Goal: Information Seeking & Learning: Learn about a topic

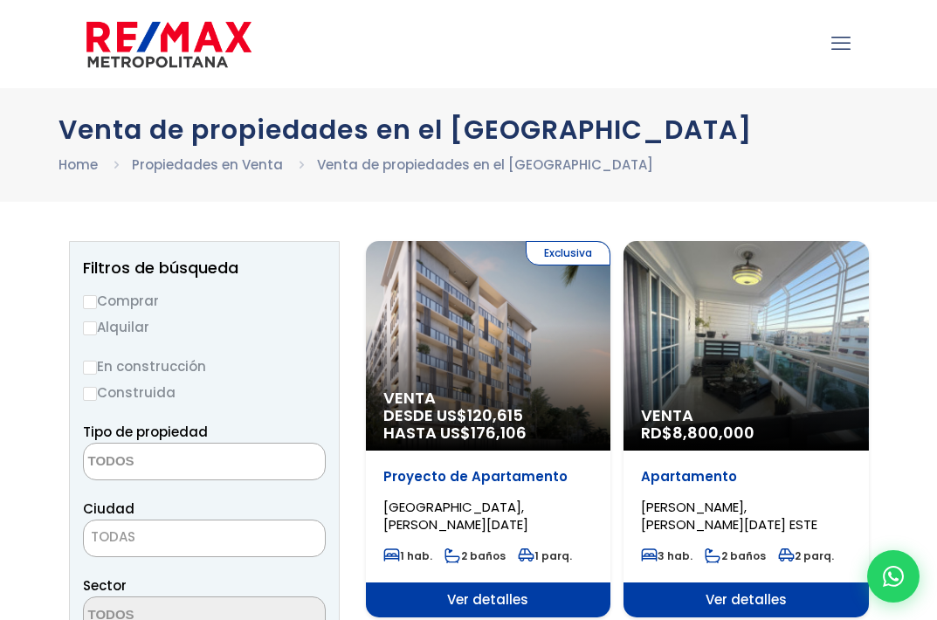
select select
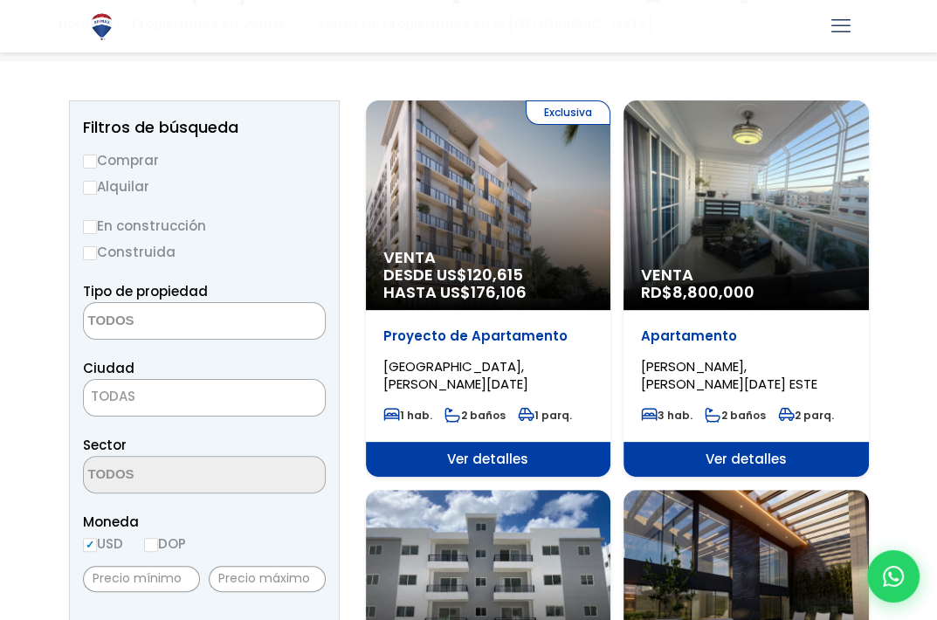
scroll to position [139, 0]
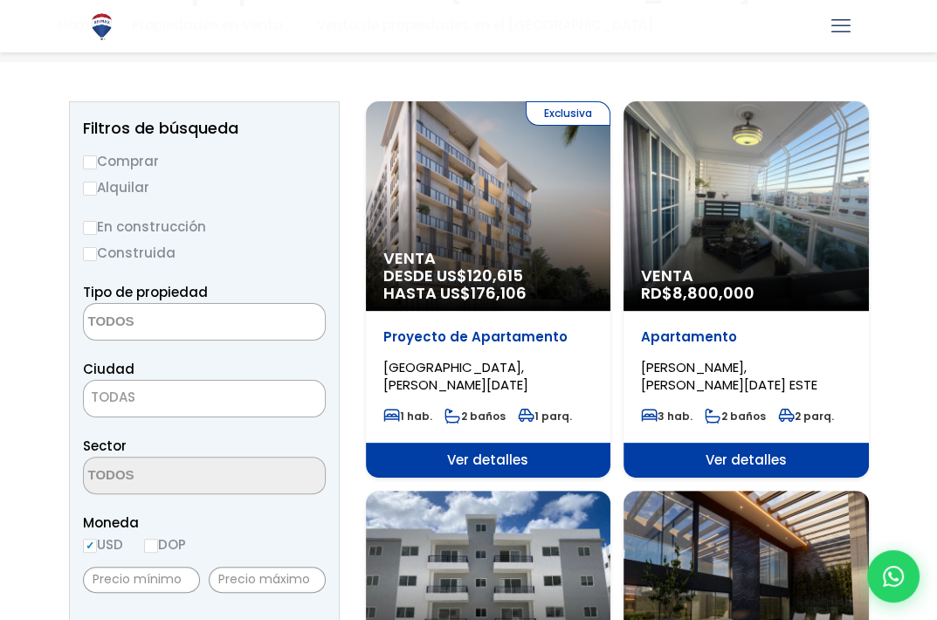
click at [88, 169] on input "Comprar" at bounding box center [90, 162] width 14 height 14
radio input "true"
click at [182, 323] on textarea "Search" at bounding box center [168, 323] width 169 height 38
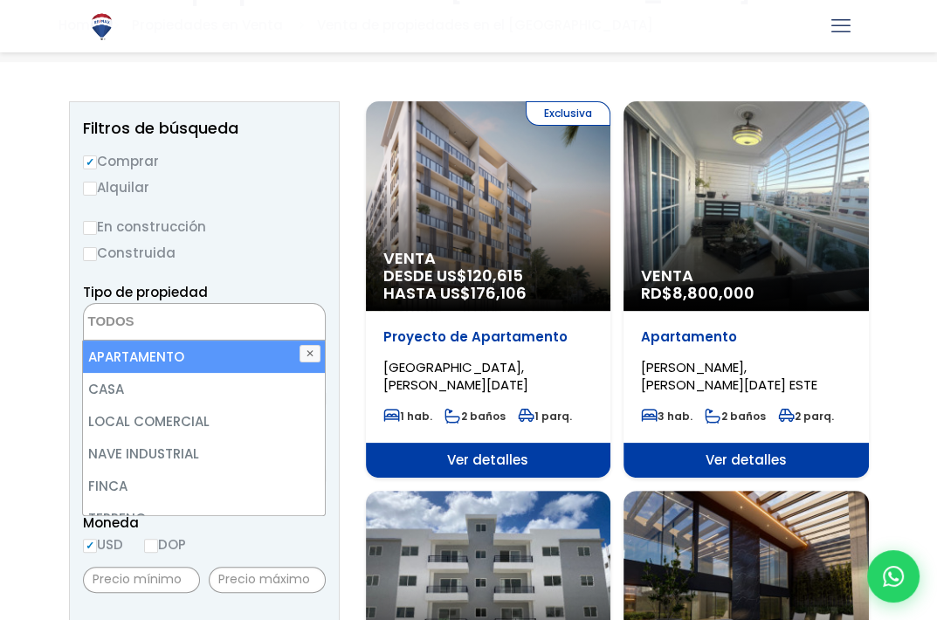
click at [173, 355] on li "APARTAMENTO" at bounding box center [203, 357] width 241 height 32
select select "apartment"
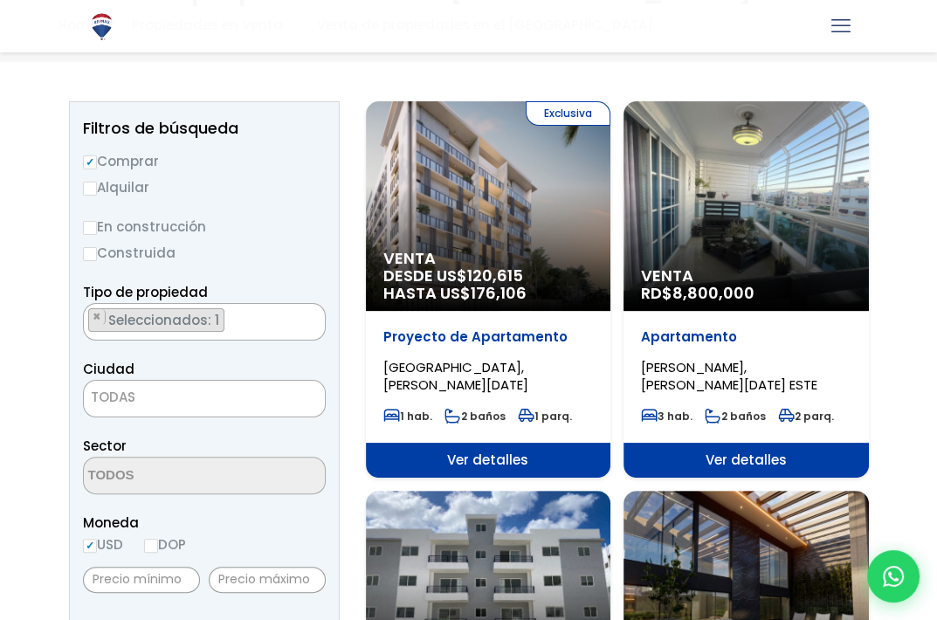
click at [281, 253] on label "Construida" at bounding box center [204, 253] width 243 height 22
click at [0, 0] on input "Construida" at bounding box center [0, 0] width 0 height 0
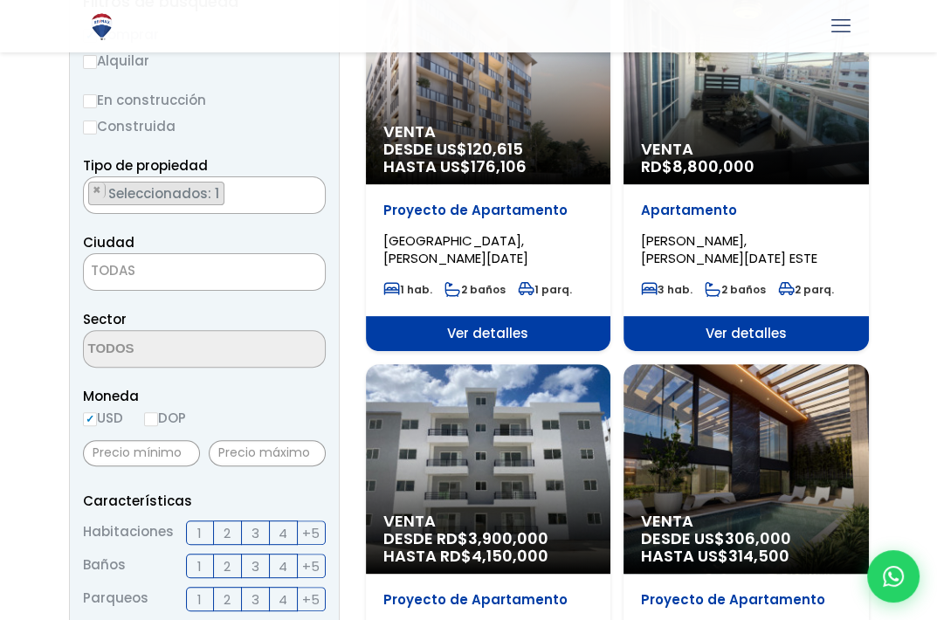
scroll to position [267, 0]
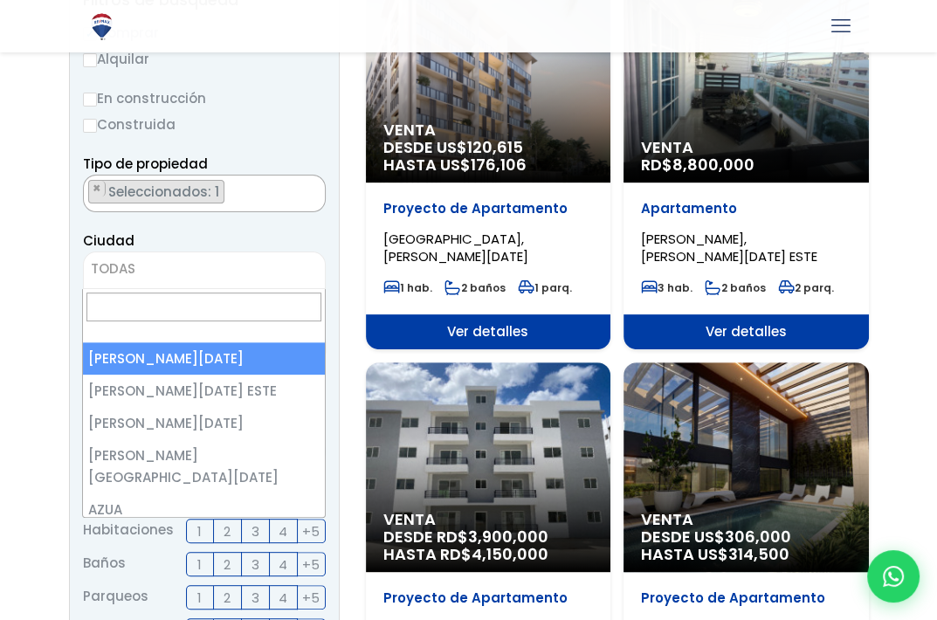
click at [281, 253] on span "TODAS" at bounding box center [204, 271] width 243 height 38
select select "1"
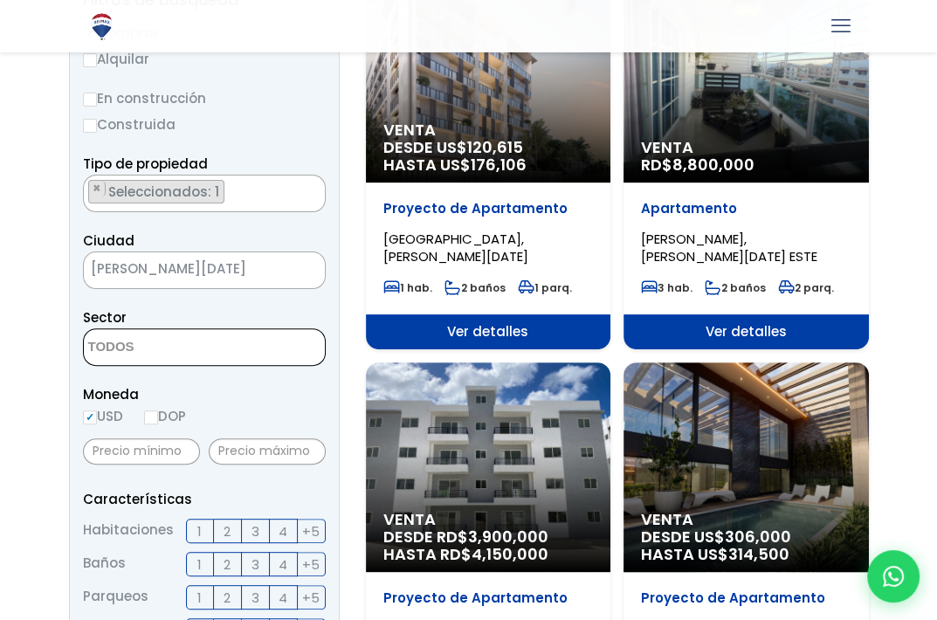
click at [250, 355] on span at bounding box center [204, 347] width 243 height 38
click at [285, 238] on div "Ciudad SANTO DOMINGO DE GUZMÁN SANTO DOMINGO ESTE SANTO DOMINGO OESTE SANTO DOM…" at bounding box center [204, 259] width 243 height 59
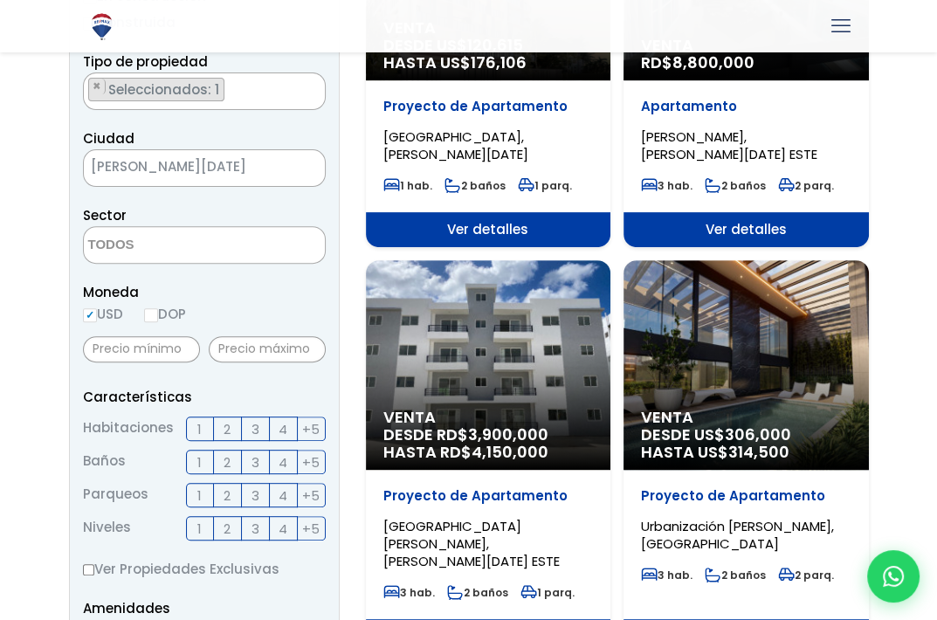
scroll to position [370, 0]
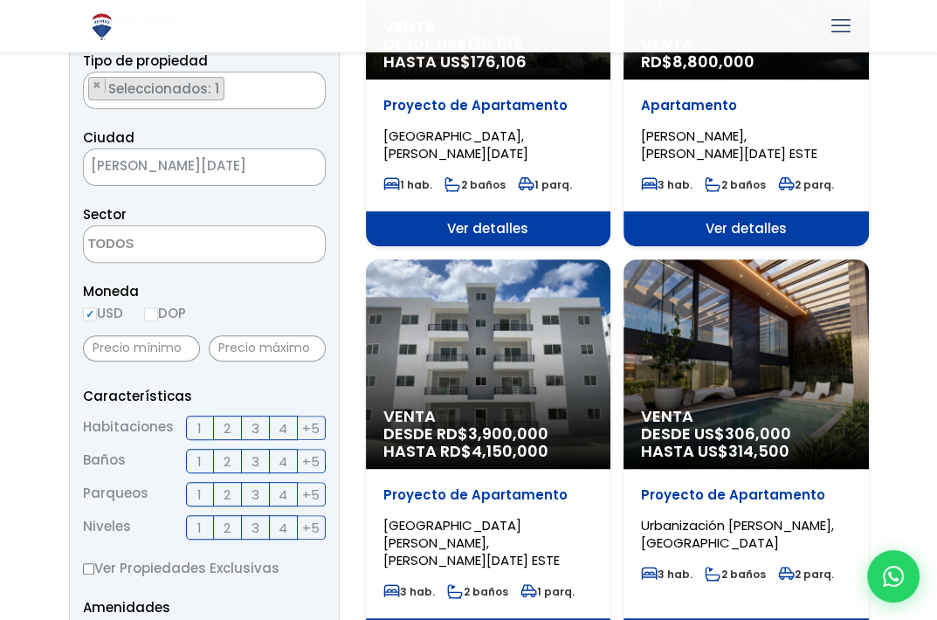
click at [150, 319] on input "DOP" at bounding box center [151, 314] width 14 height 14
radio input "true"
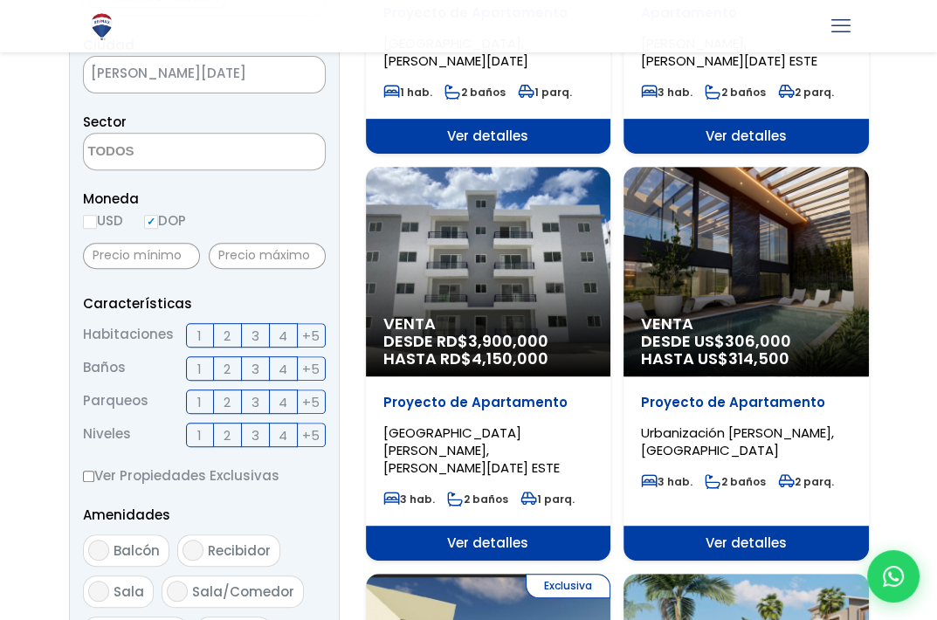
scroll to position [465, 0]
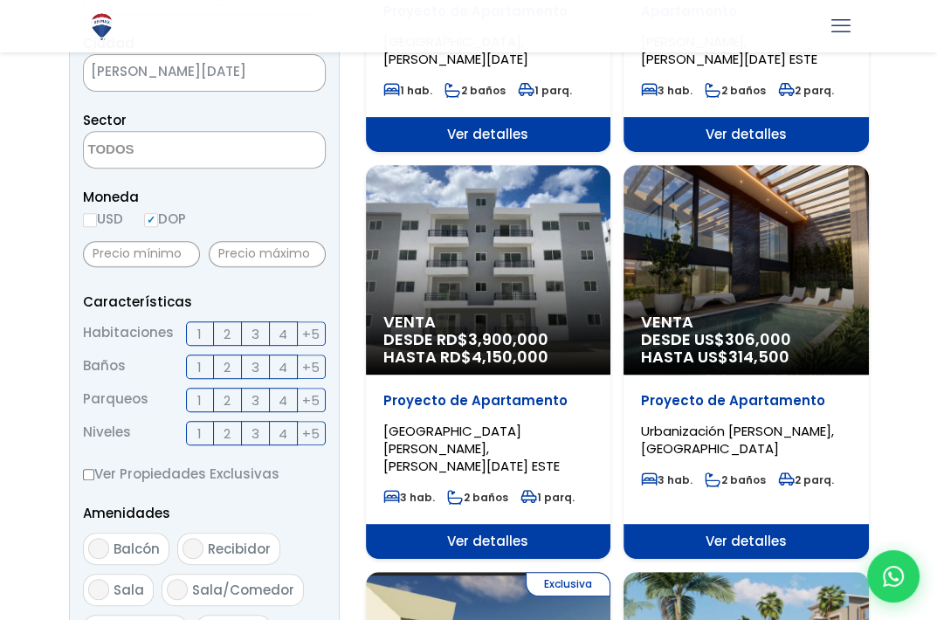
click at [228, 331] on span "2" at bounding box center [227, 334] width 7 height 22
click at [0, 0] on input "2" at bounding box center [0, 0] width 0 height 0
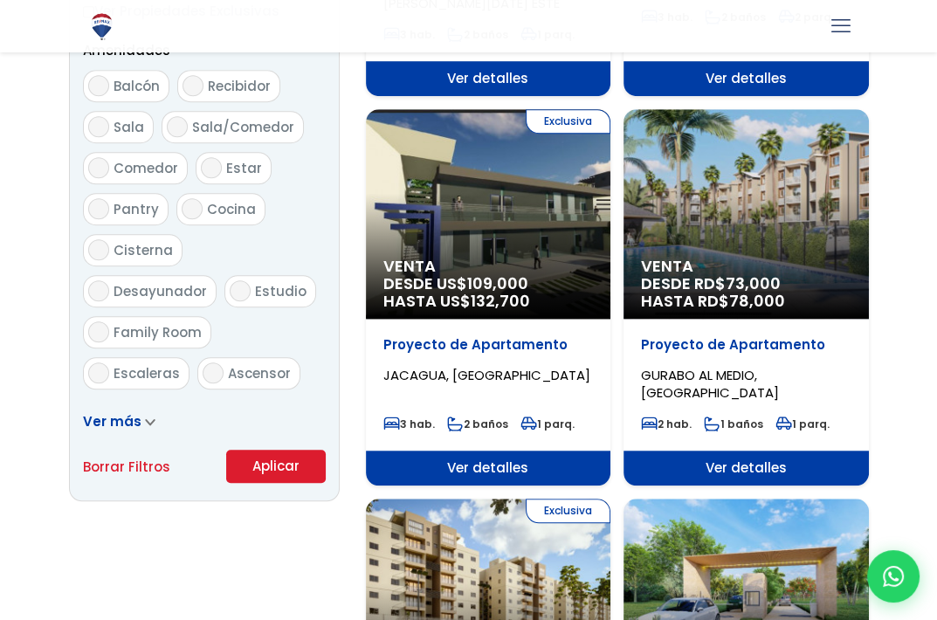
scroll to position [928, 0]
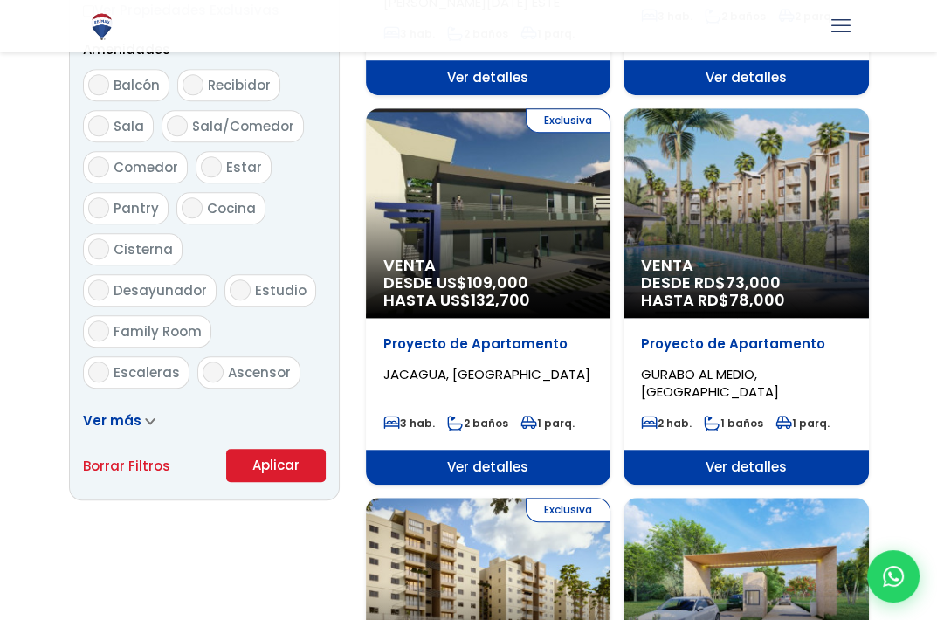
click at [149, 421] on icon at bounding box center [150, 421] width 10 height 8
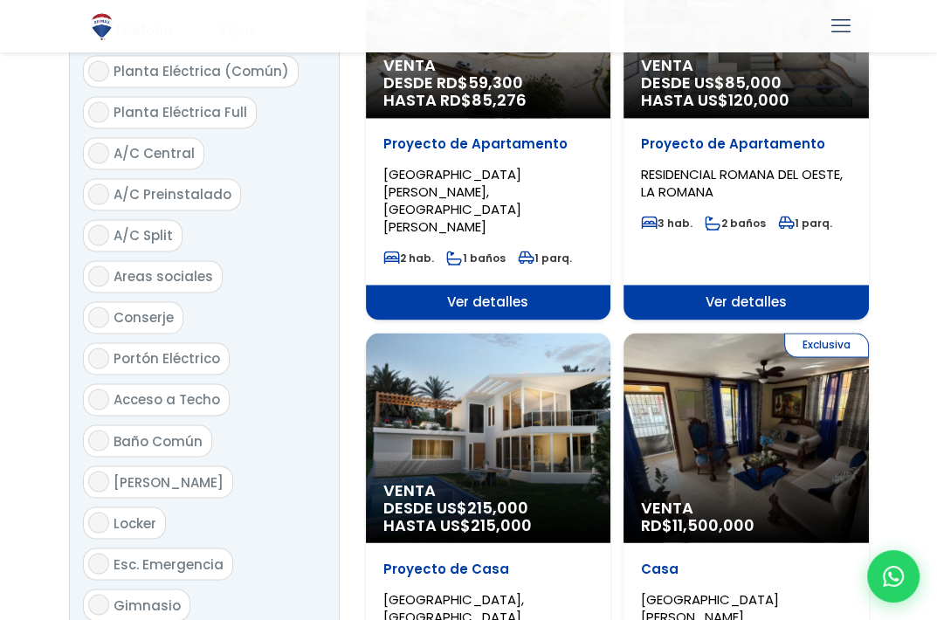
scroll to position [1980, 0]
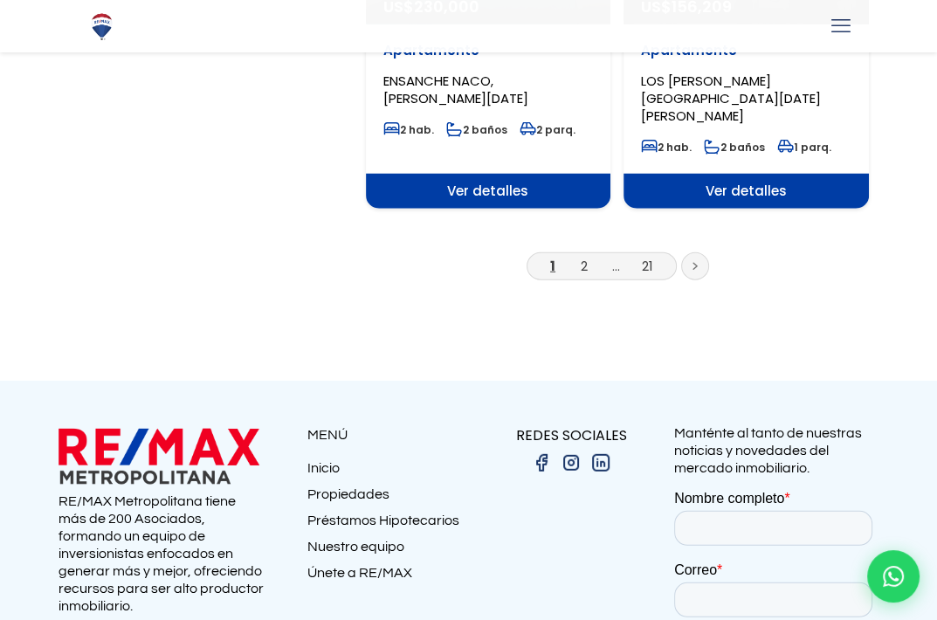
scroll to position [3221, 0]
click at [584, 257] on link "2" at bounding box center [584, 266] width 7 height 18
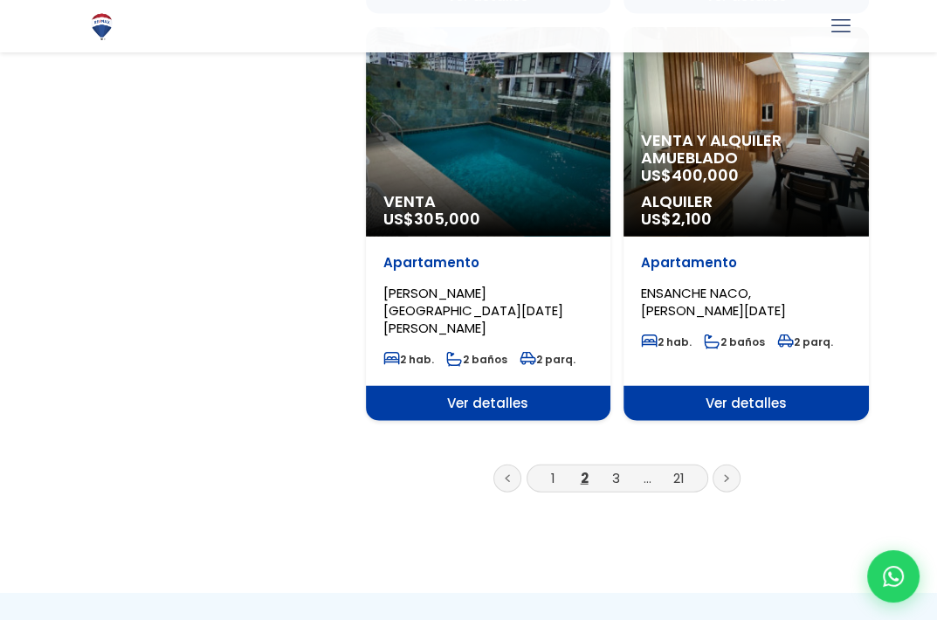
scroll to position [3087, 0]
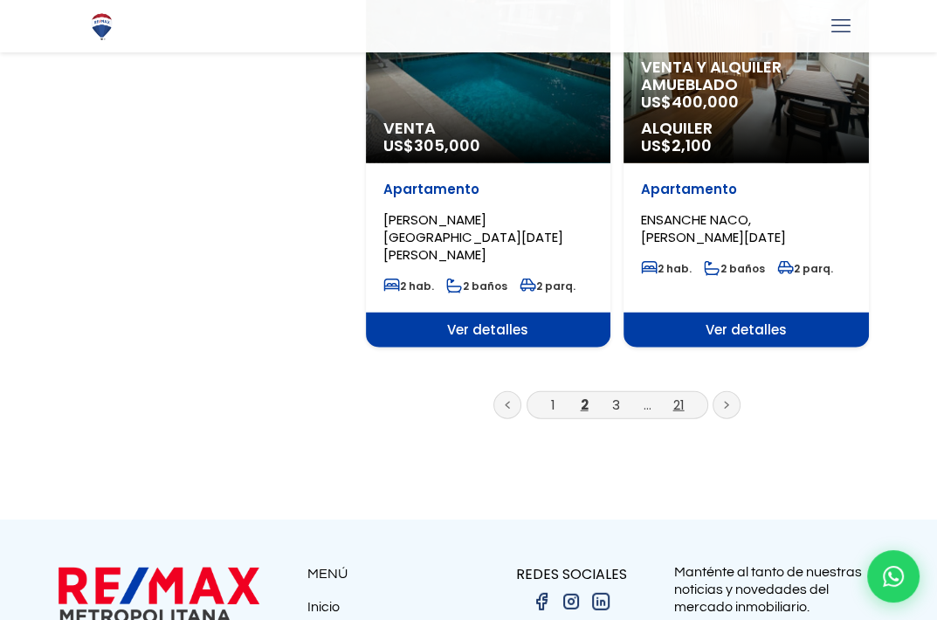
click at [681, 396] on link "21" at bounding box center [678, 405] width 11 height 18
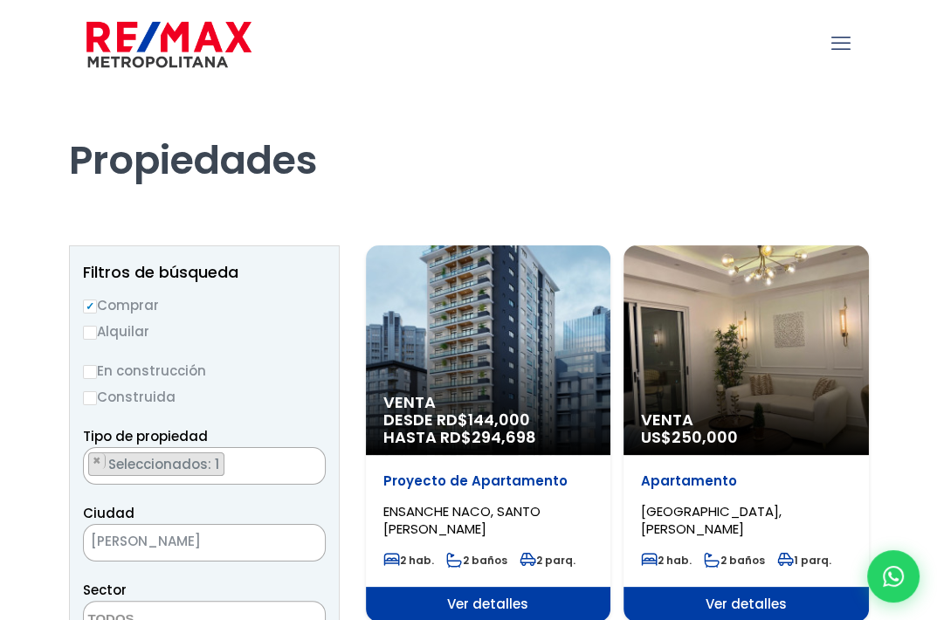
click at [838, 46] on icon "mobile menu" at bounding box center [840, 43] width 19 height 27
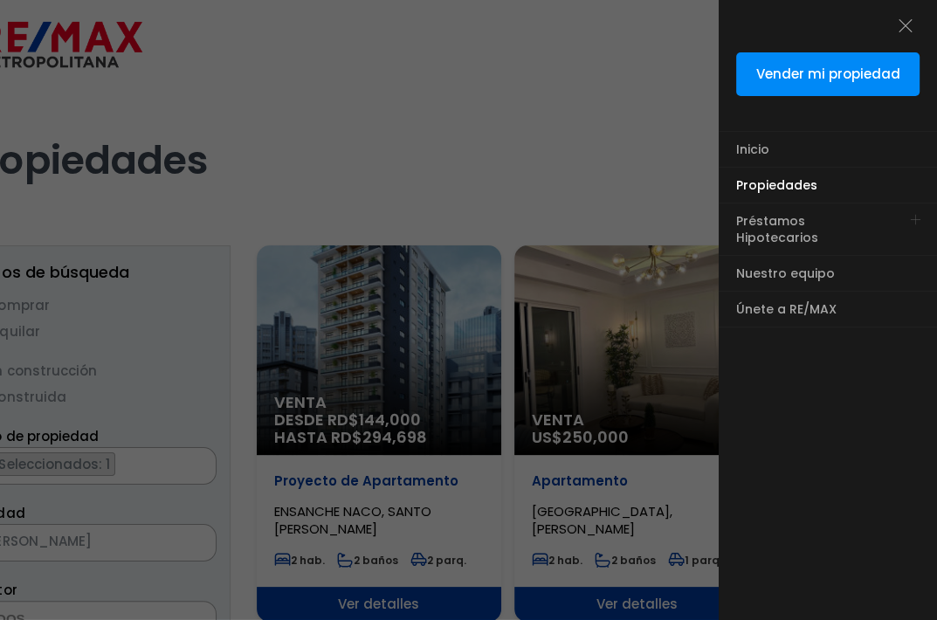
click at [601, 176] on div at bounding box center [468, 372] width 937 height 744
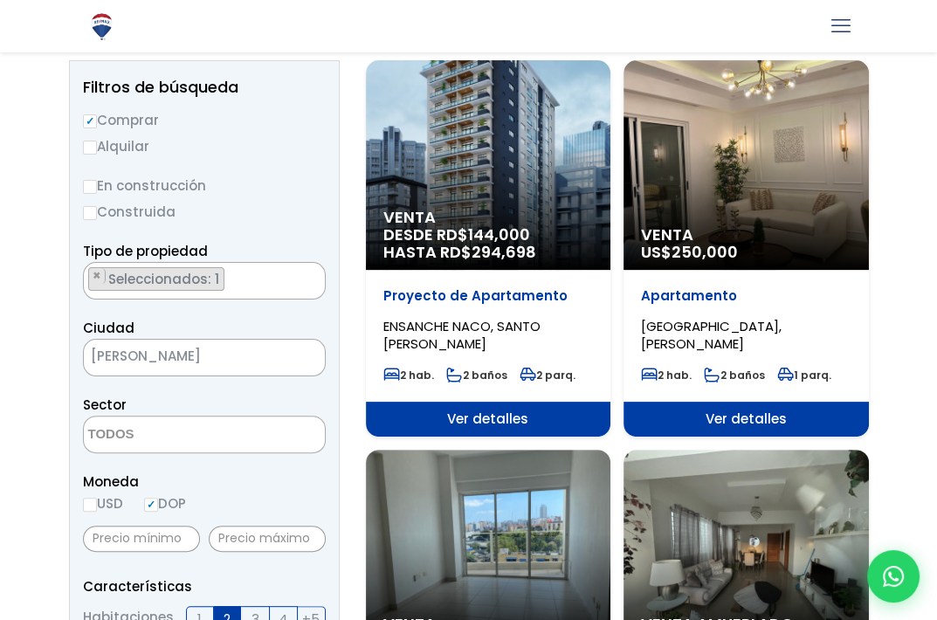
scroll to position [183, 0]
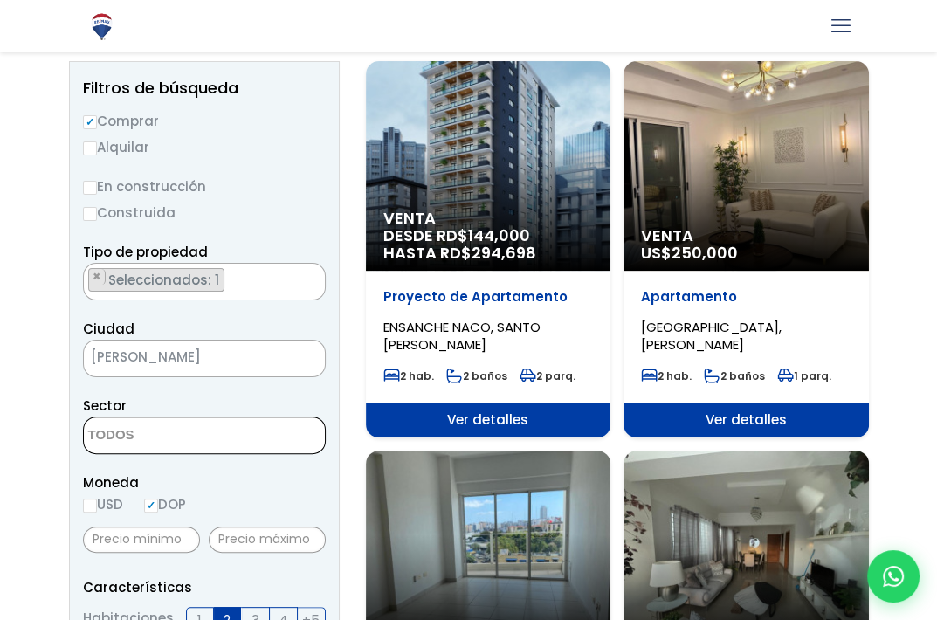
click at [270, 452] on span at bounding box center [204, 436] width 243 height 38
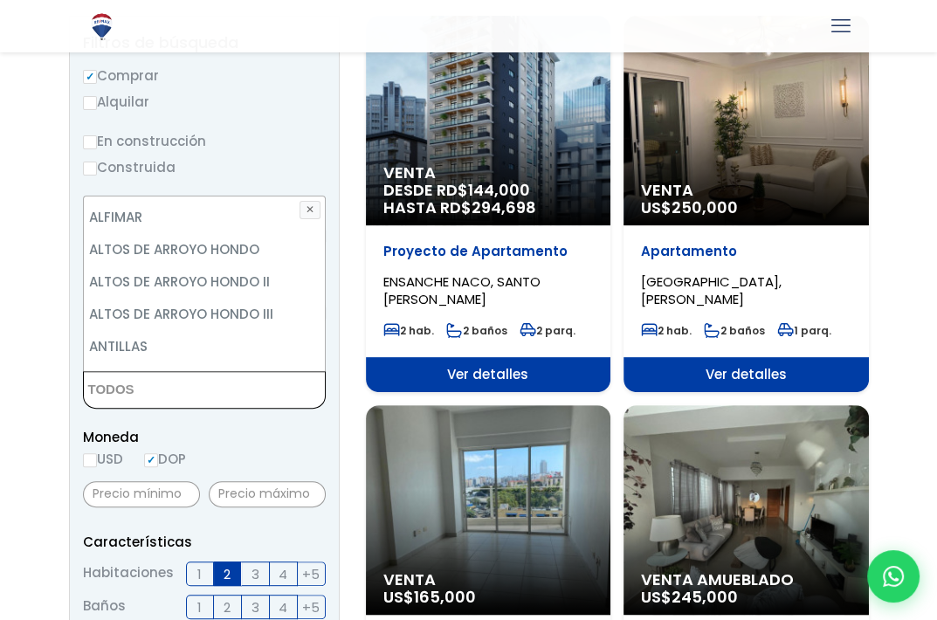
scroll to position [175, 0]
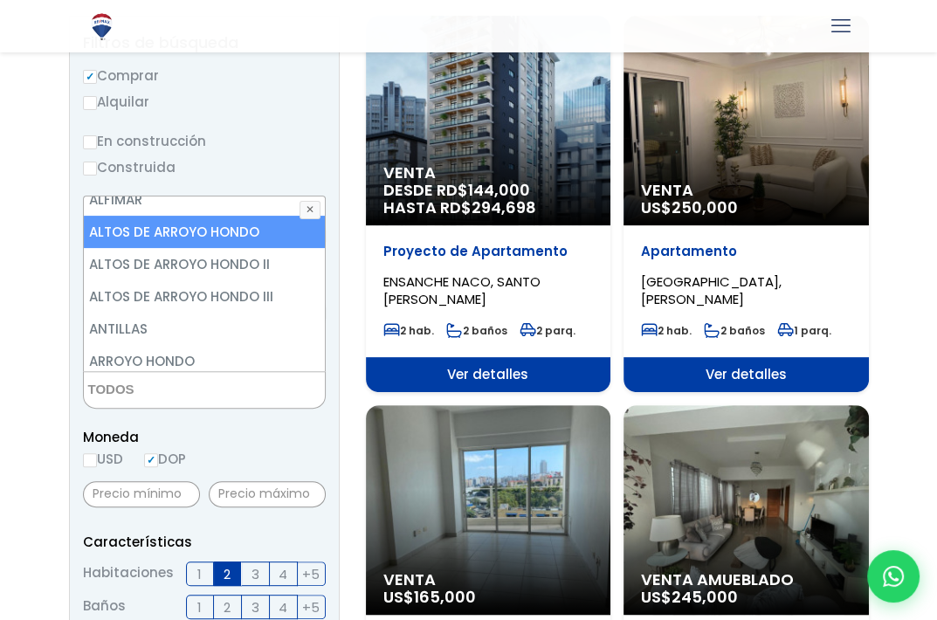
click at [228, 231] on li "ALTOS DE ARROYO HONDO" at bounding box center [204, 232] width 241 height 32
select select "19"
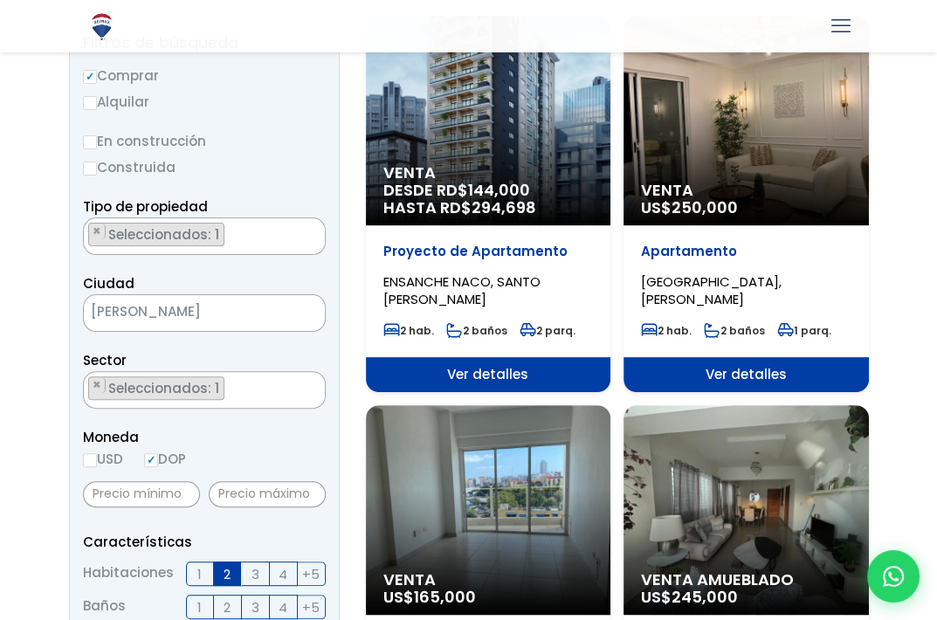
click at [254, 160] on label "Construida" at bounding box center [204, 167] width 243 height 22
click at [0, 0] on input "Construida" at bounding box center [0, 0] width 0 height 0
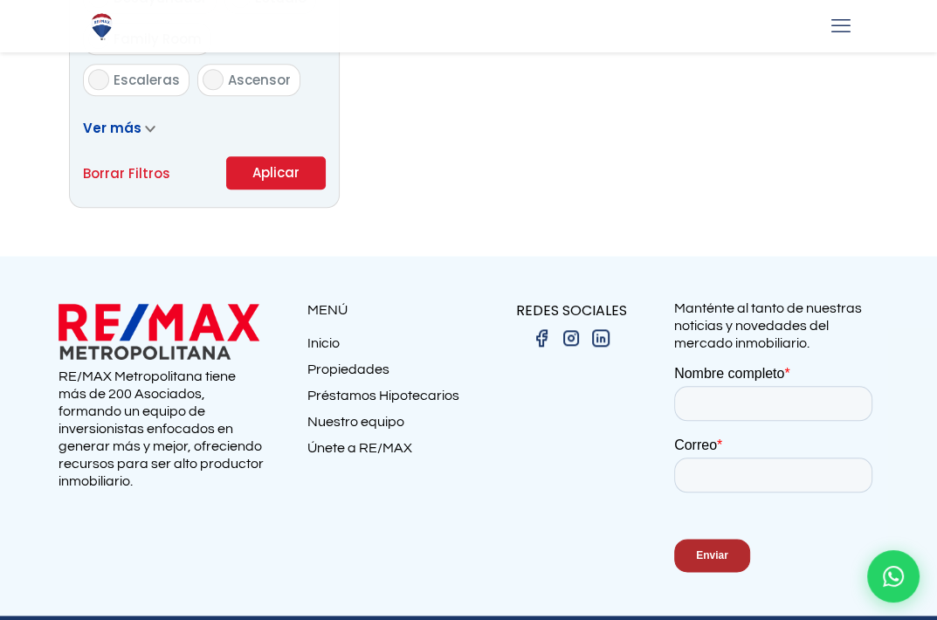
scroll to position [1280, 0]
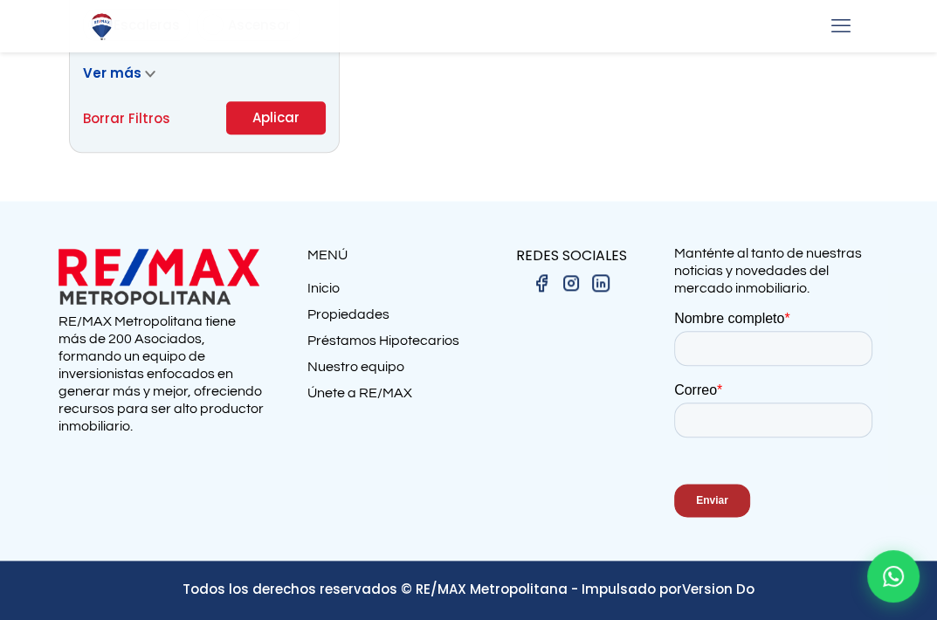
click at [269, 113] on button "Aplicar" at bounding box center [276, 117] width 100 height 33
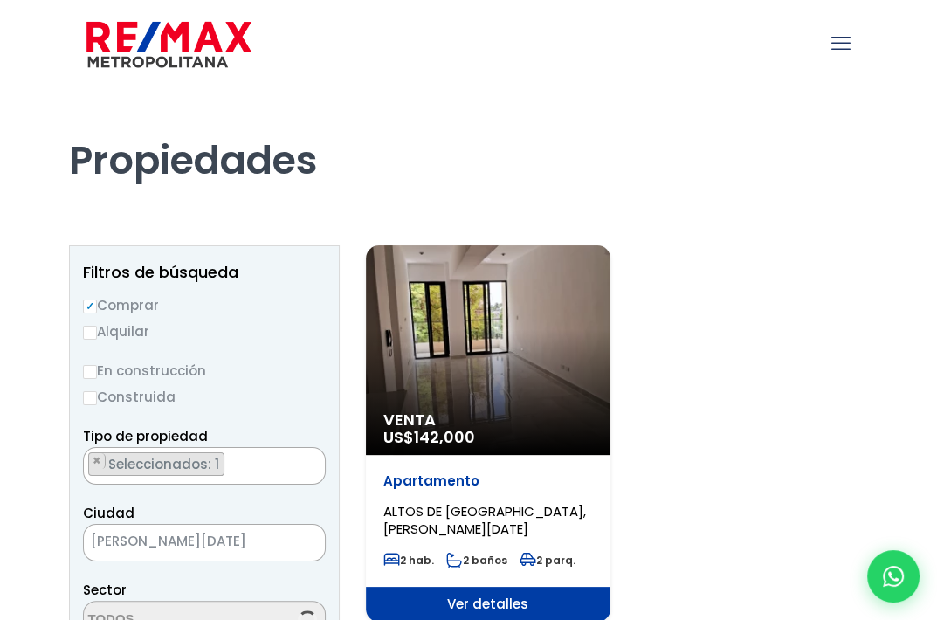
scroll to position [121, 0]
select select "19"
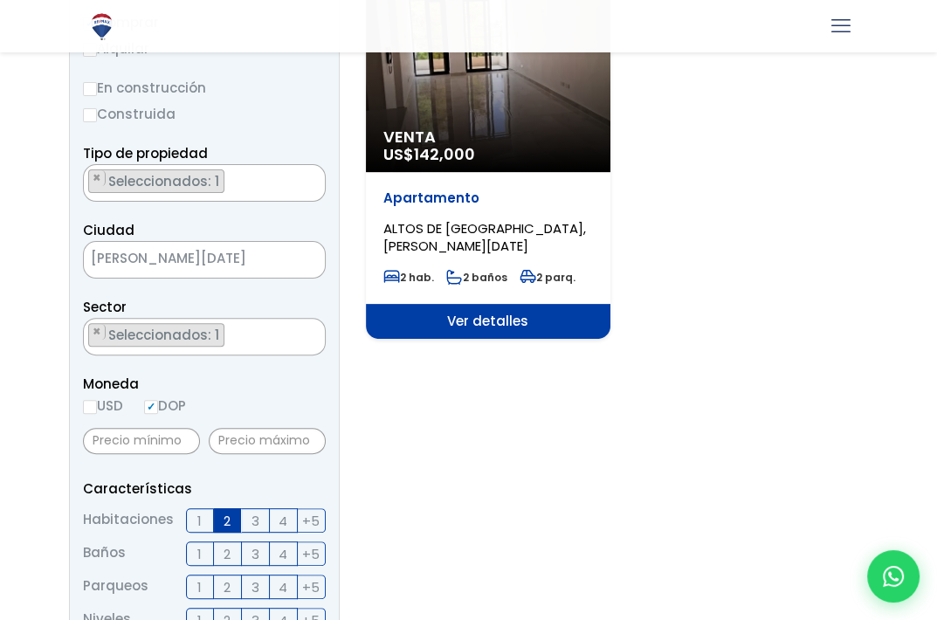
scroll to position [223, 0]
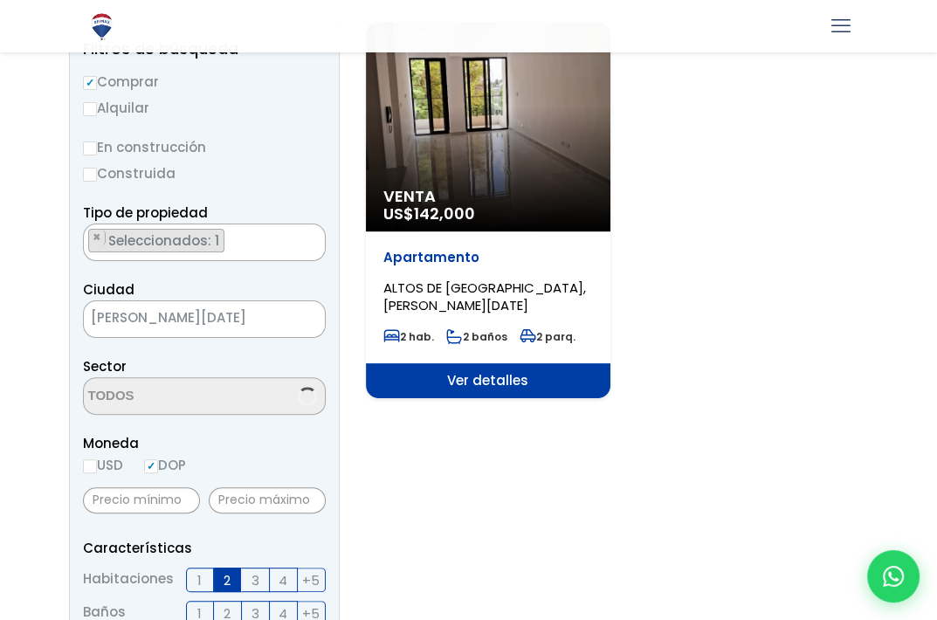
scroll to position [121, 0]
select select "19"
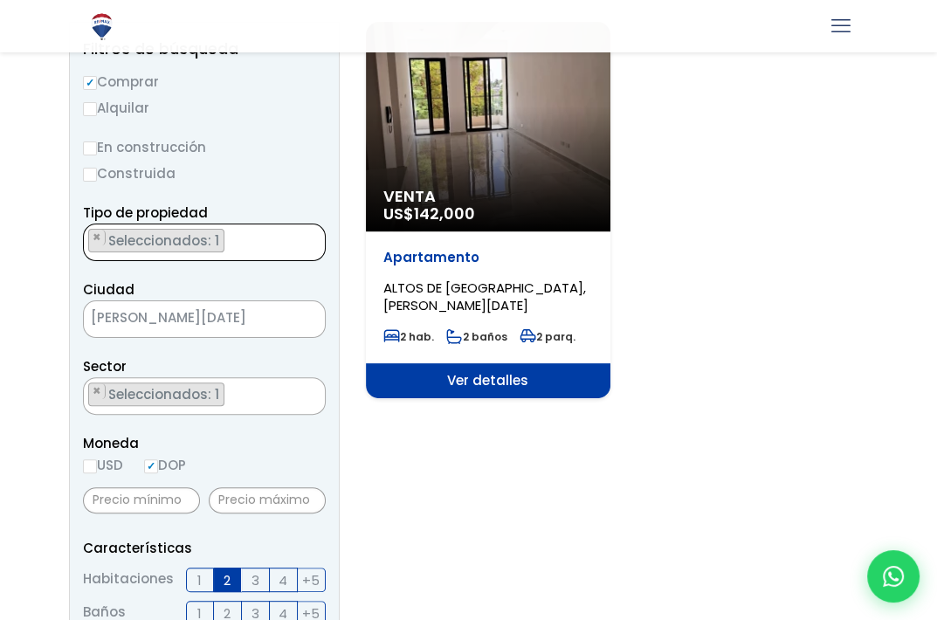
drag, startPoint x: 0, startPoint y: 0, endPoint x: 196, endPoint y: 242, distance: 311.1
click at [196, 242] on span "Seleccionados: 1" at bounding box center [165, 240] width 117 height 18
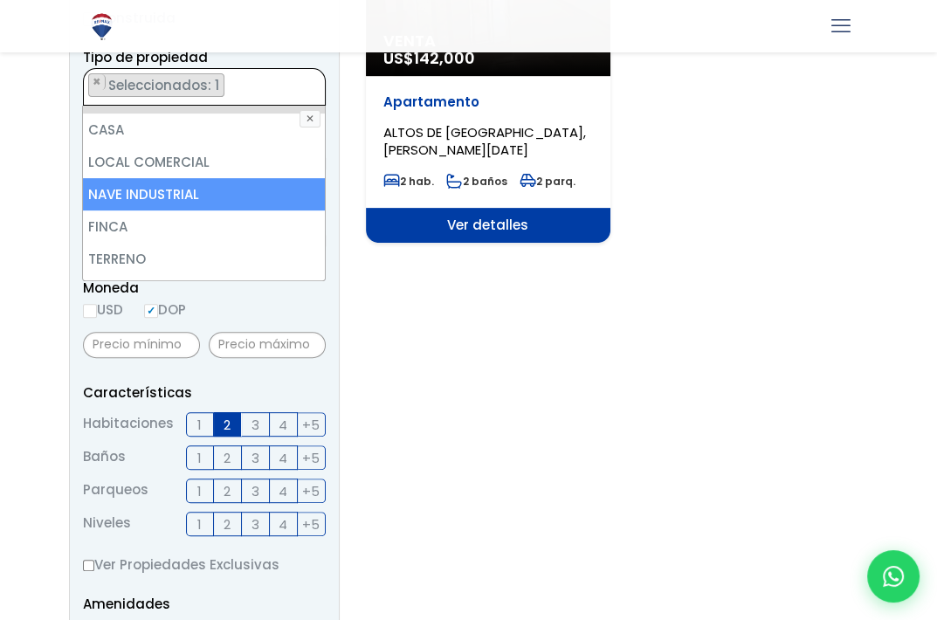
scroll to position [0, 0]
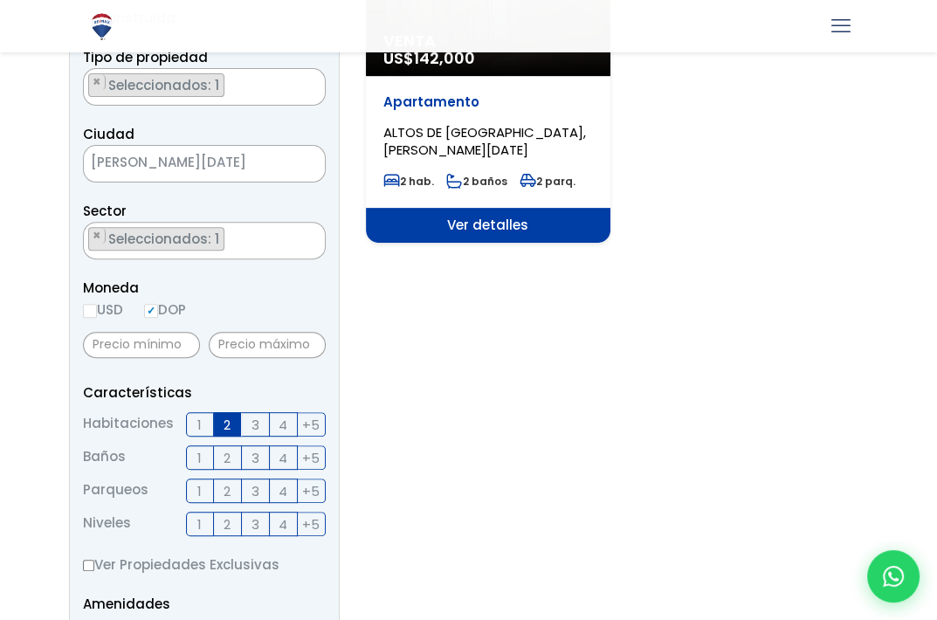
click at [270, 34] on div at bounding box center [469, 26] width 800 height 52
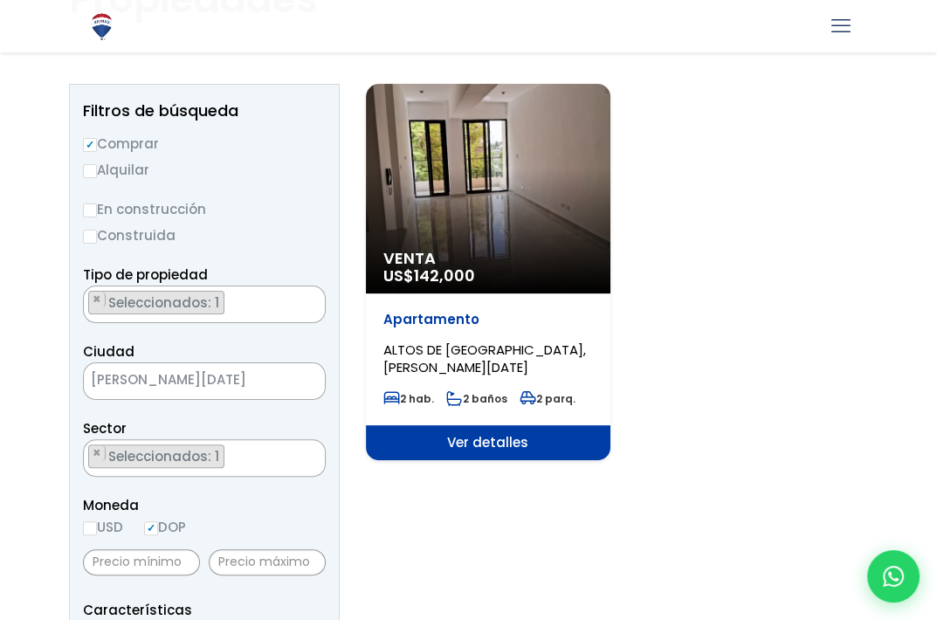
scroll to position [200, 0]
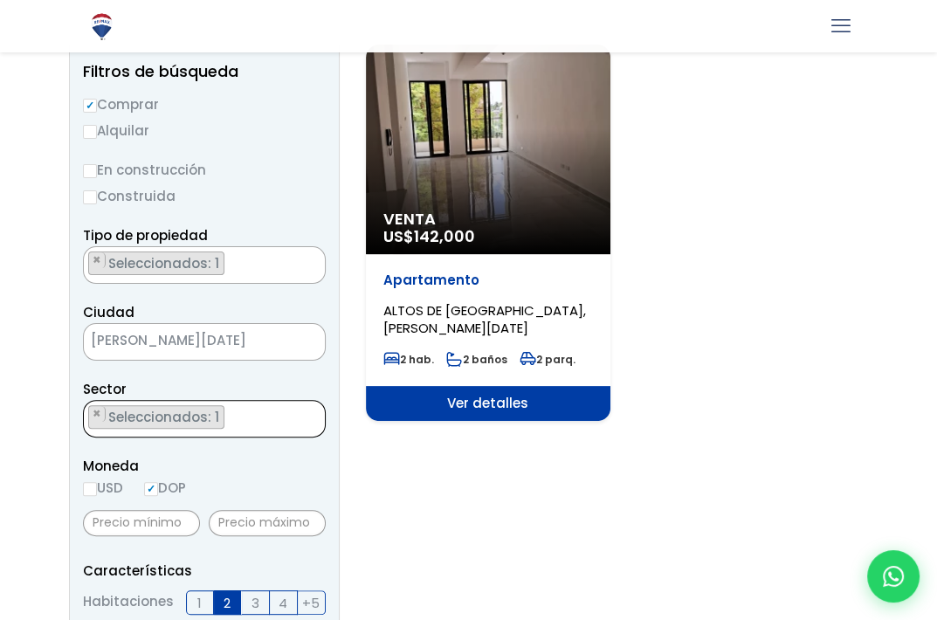
click at [249, 411] on ul "× Seleccionados: 1" at bounding box center [193, 420] width 219 height 38
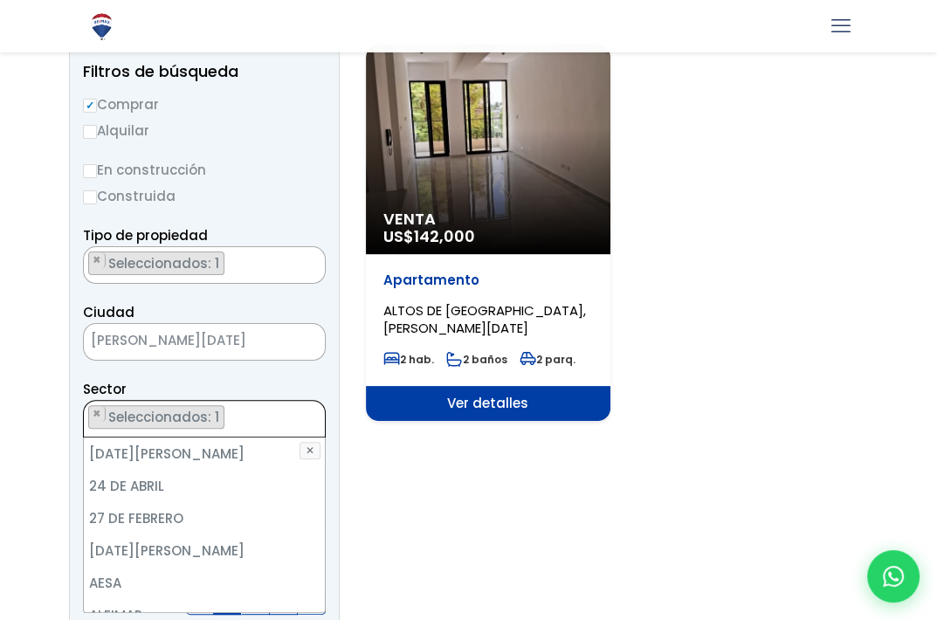
scroll to position [129, 0]
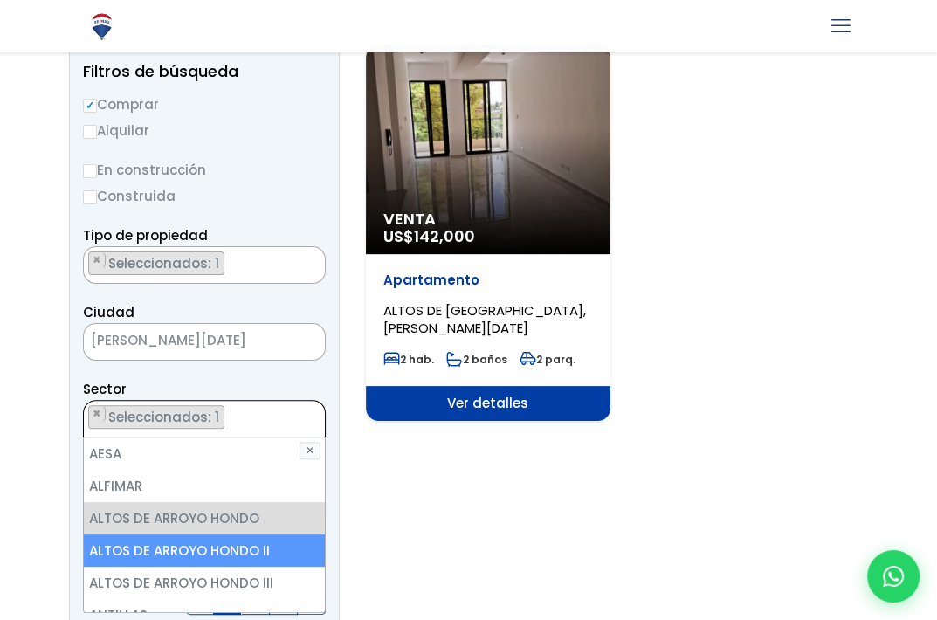
click at [215, 545] on li "ALTOS DE ARROYO HONDO II" at bounding box center [204, 550] width 241 height 32
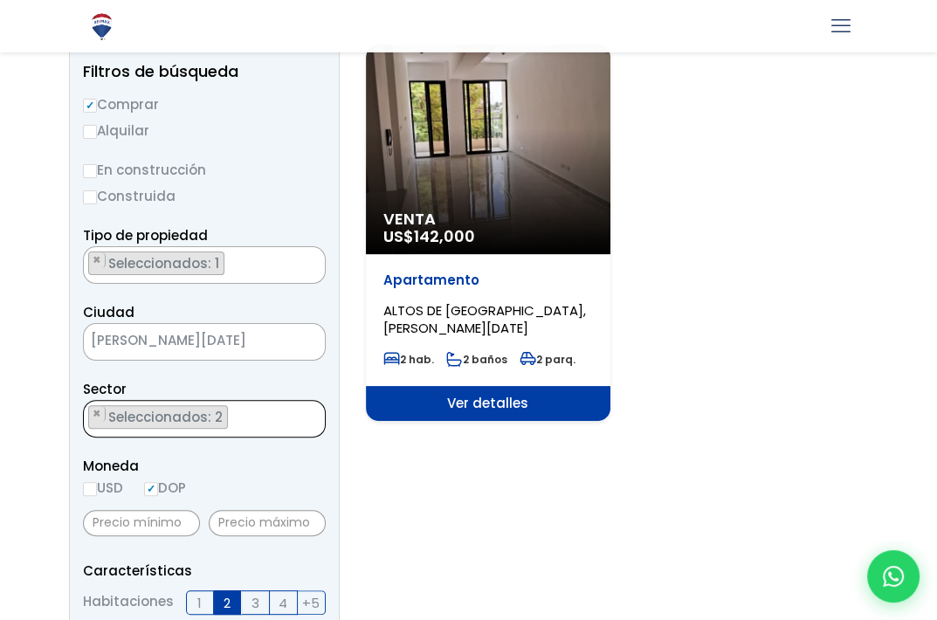
click at [269, 224] on div "Tipo de propiedad APARTAMENTO CASA LOCAL COMERCIAL NAVE INDUSTRIAL FINCA TERREN…" at bounding box center [204, 253] width 243 height 59
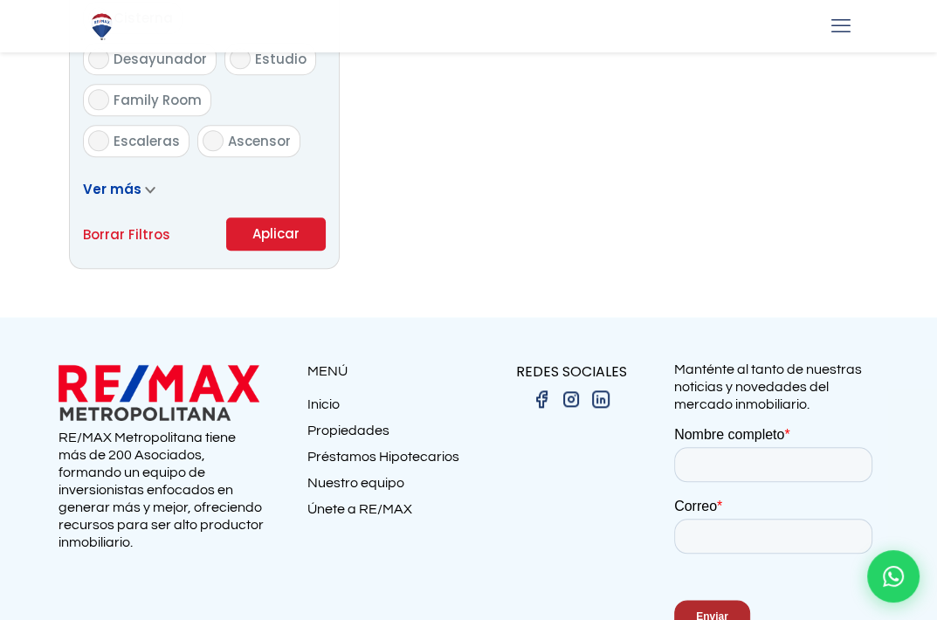
scroll to position [1196, 0]
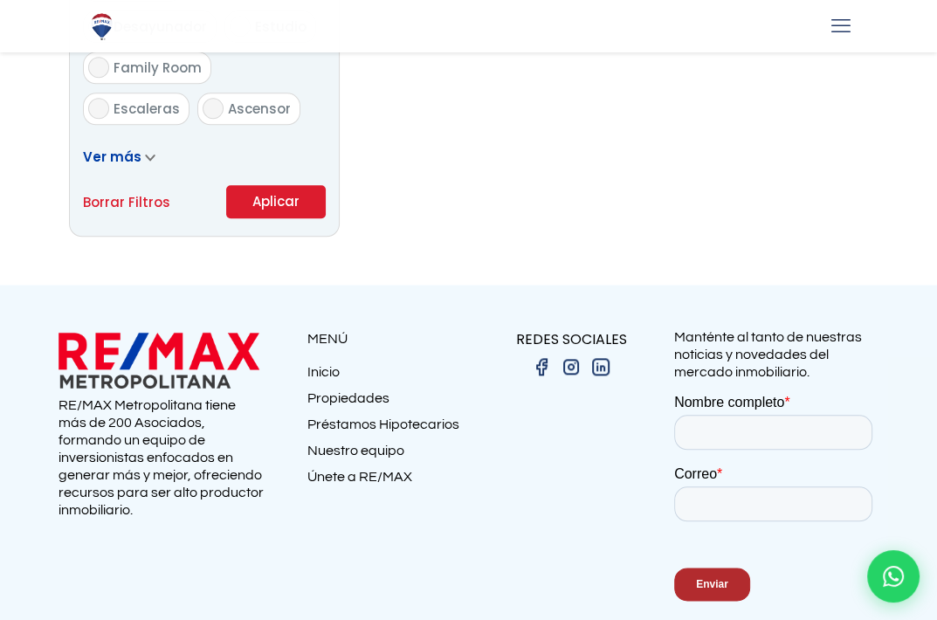
click at [272, 200] on button "Aplicar" at bounding box center [276, 201] width 100 height 33
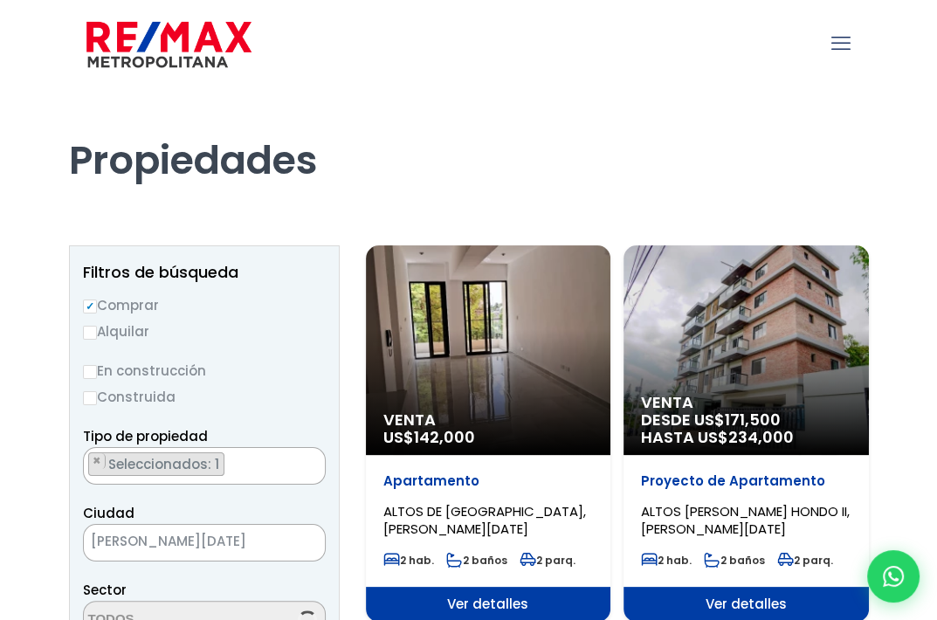
drag, startPoint x: 0, startPoint y: 0, endPoint x: 295, endPoint y: 328, distance: 441.5
select select "19"
click at [531, 176] on h1 "Propiedades" at bounding box center [469, 136] width 800 height 96
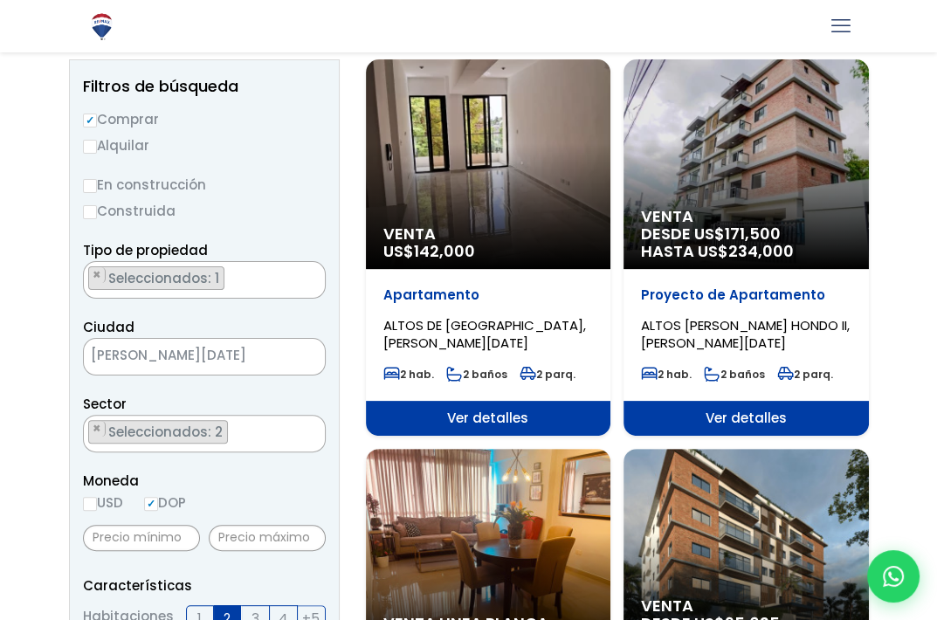
scroll to position [302, 0]
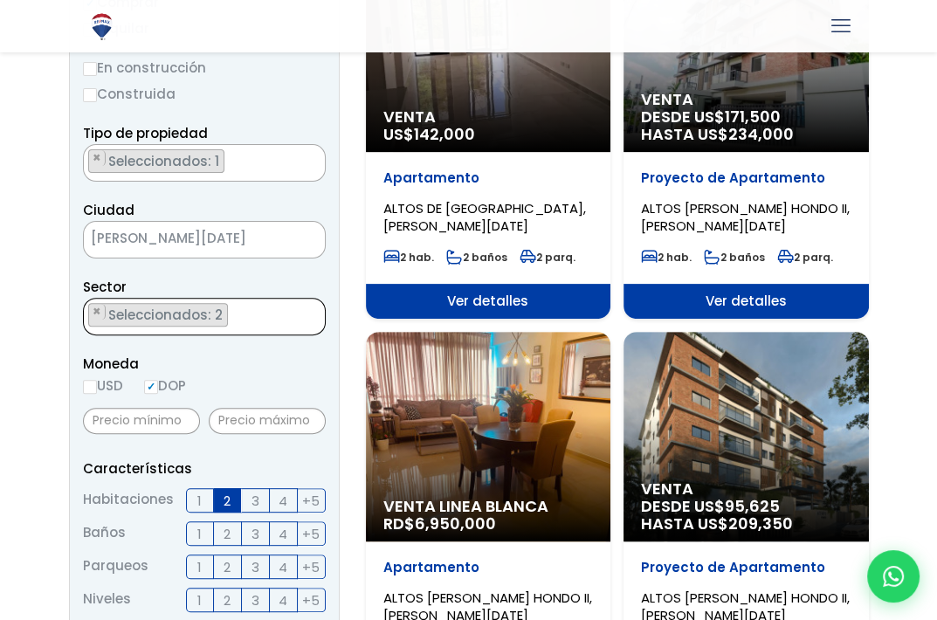
click at [220, 320] on span "Seleccionados: 2" at bounding box center [167, 315] width 121 height 18
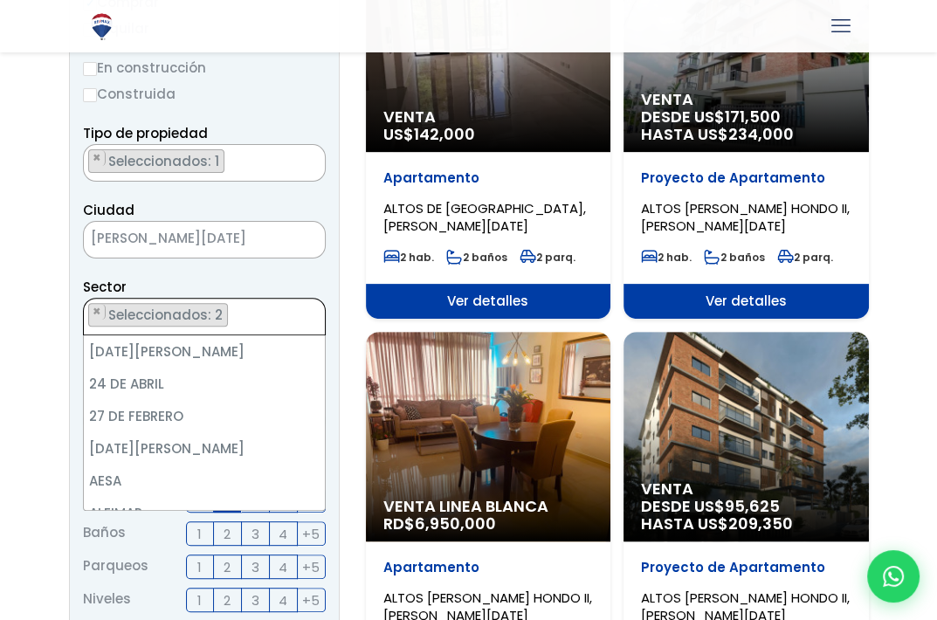
scroll to position [129, 0]
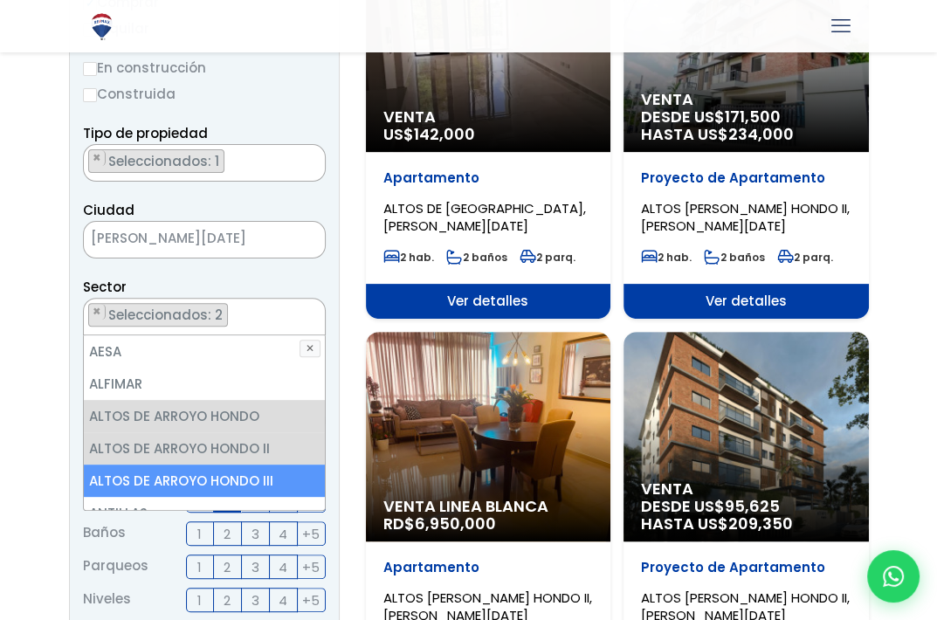
click at [240, 477] on li "ALTOS DE ARROYO HONDO III" at bounding box center [204, 481] width 241 height 32
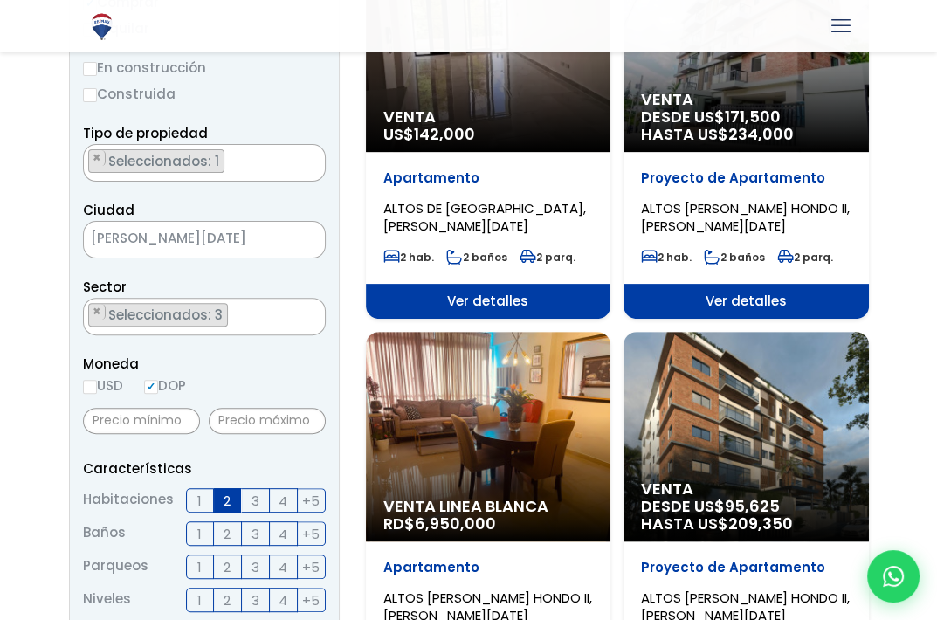
click at [282, 88] on label "Construida" at bounding box center [204, 94] width 243 height 22
click at [0, 0] on input "Construida" at bounding box center [0, 0] width 0 height 0
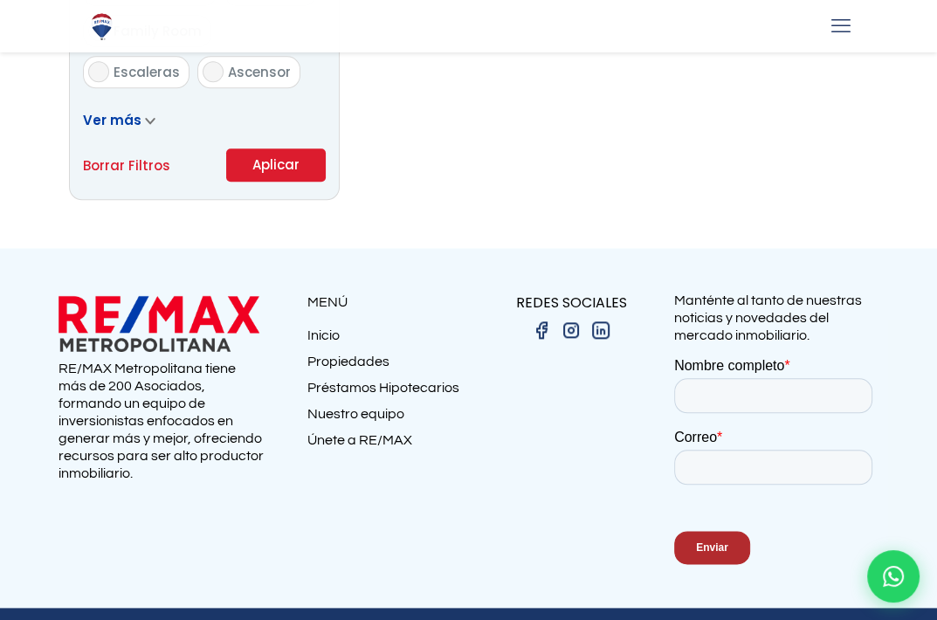
scroll to position [1280, 0]
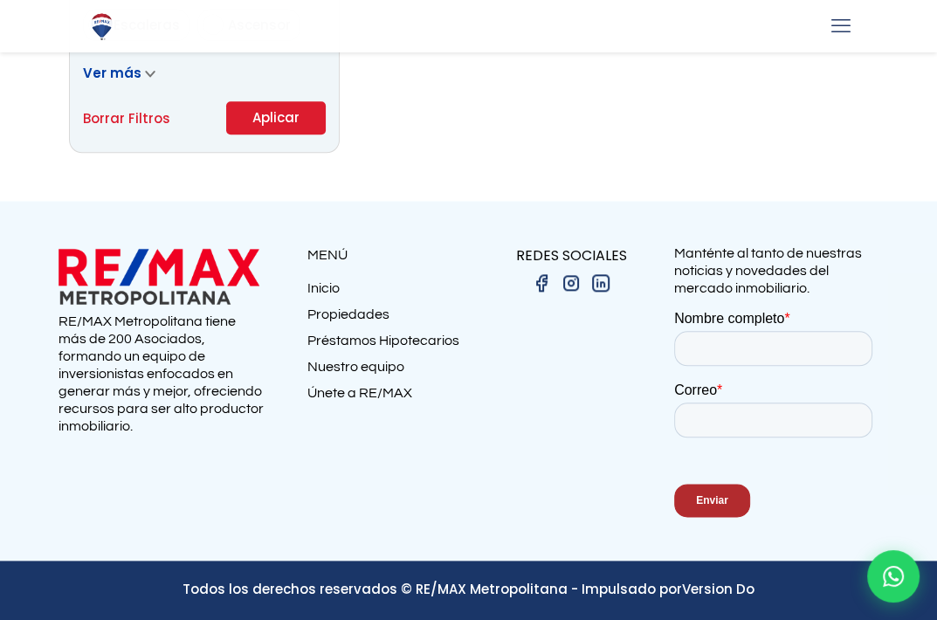
click at [284, 113] on button "Aplicar" at bounding box center [276, 117] width 100 height 33
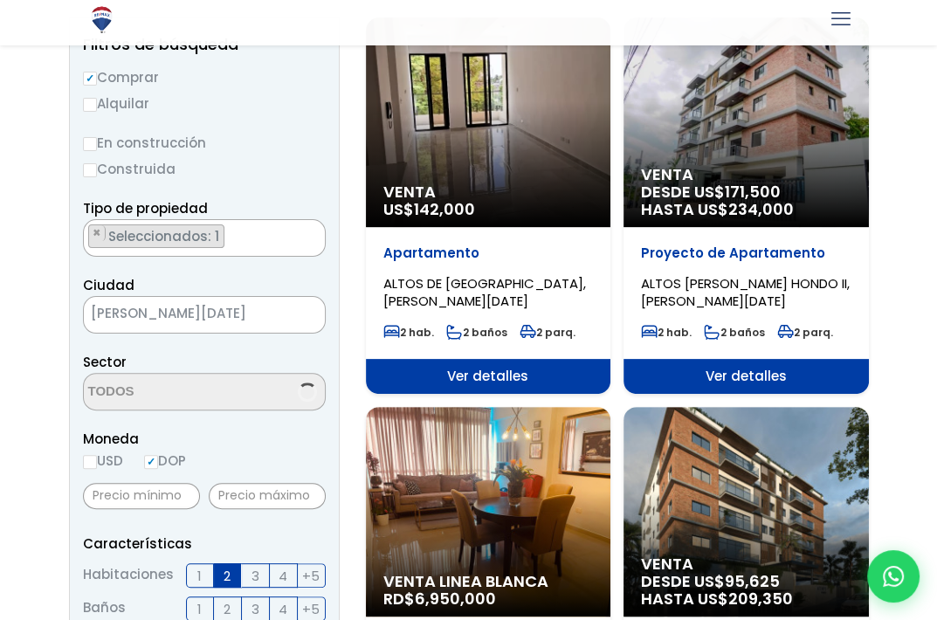
scroll to position [162, 0]
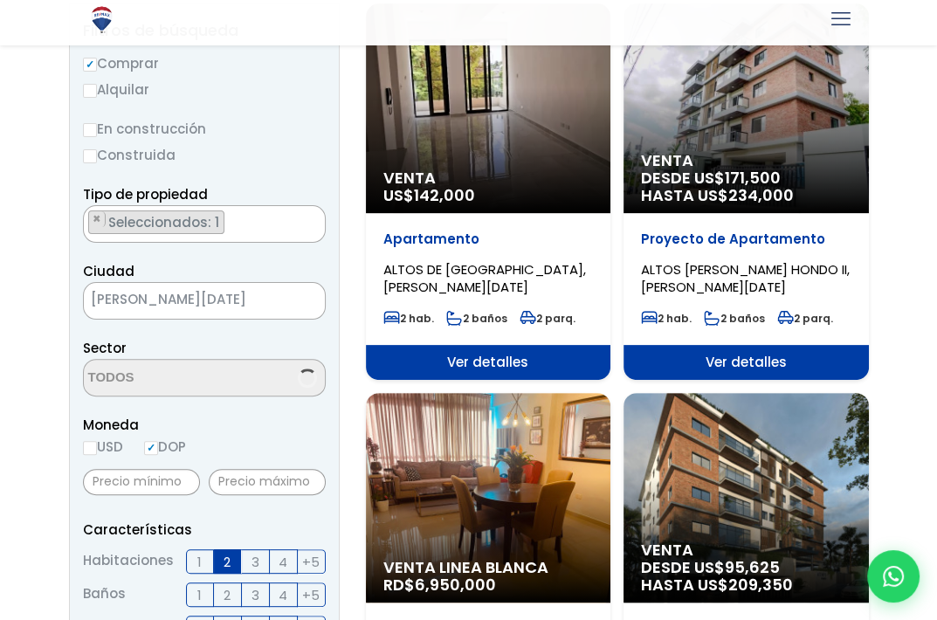
select select "19"
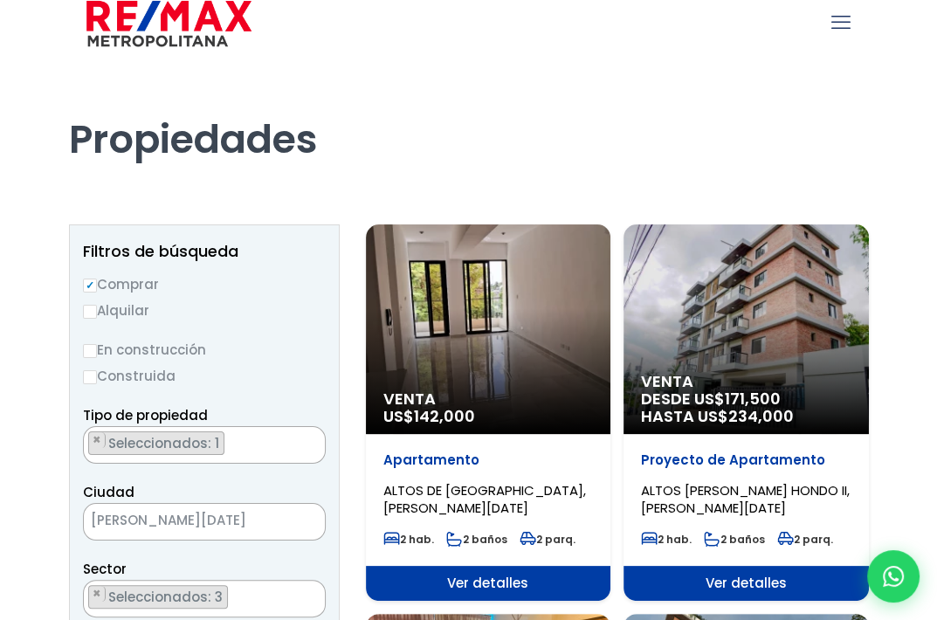
scroll to position [3, 0]
